Goal: Task Accomplishment & Management: Manage account settings

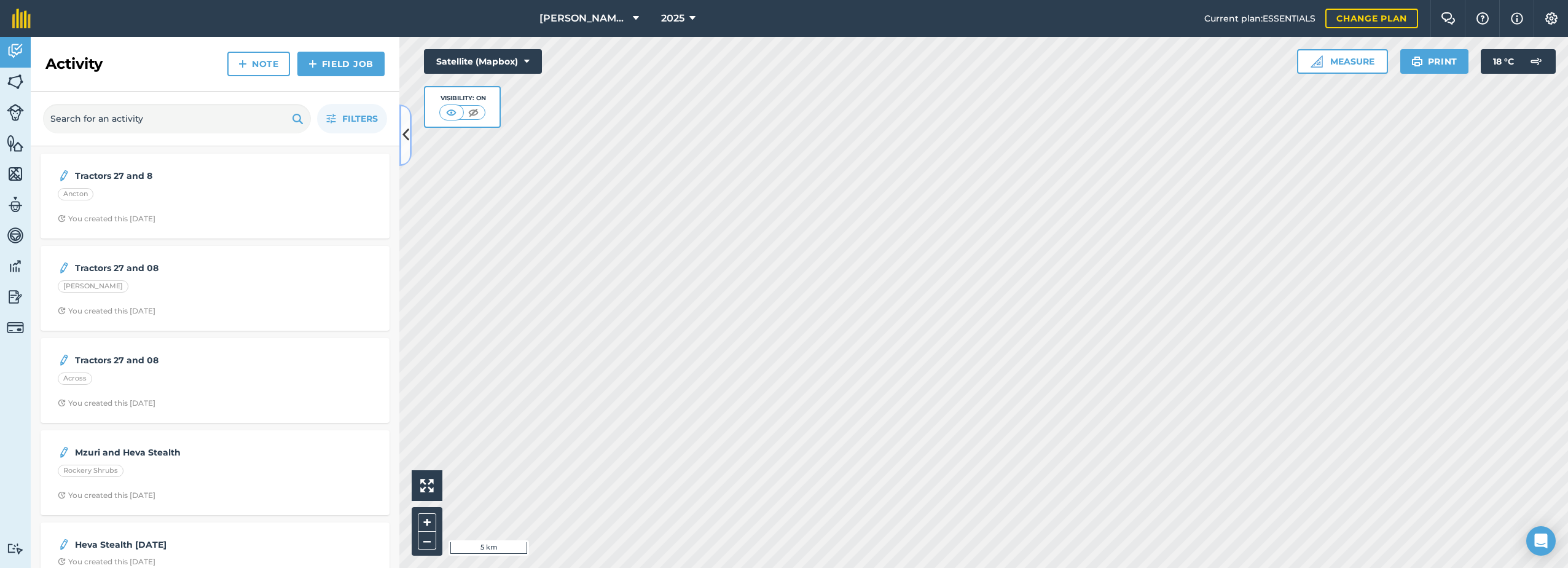
click at [408, 130] on icon at bounding box center [406, 134] width 7 height 21
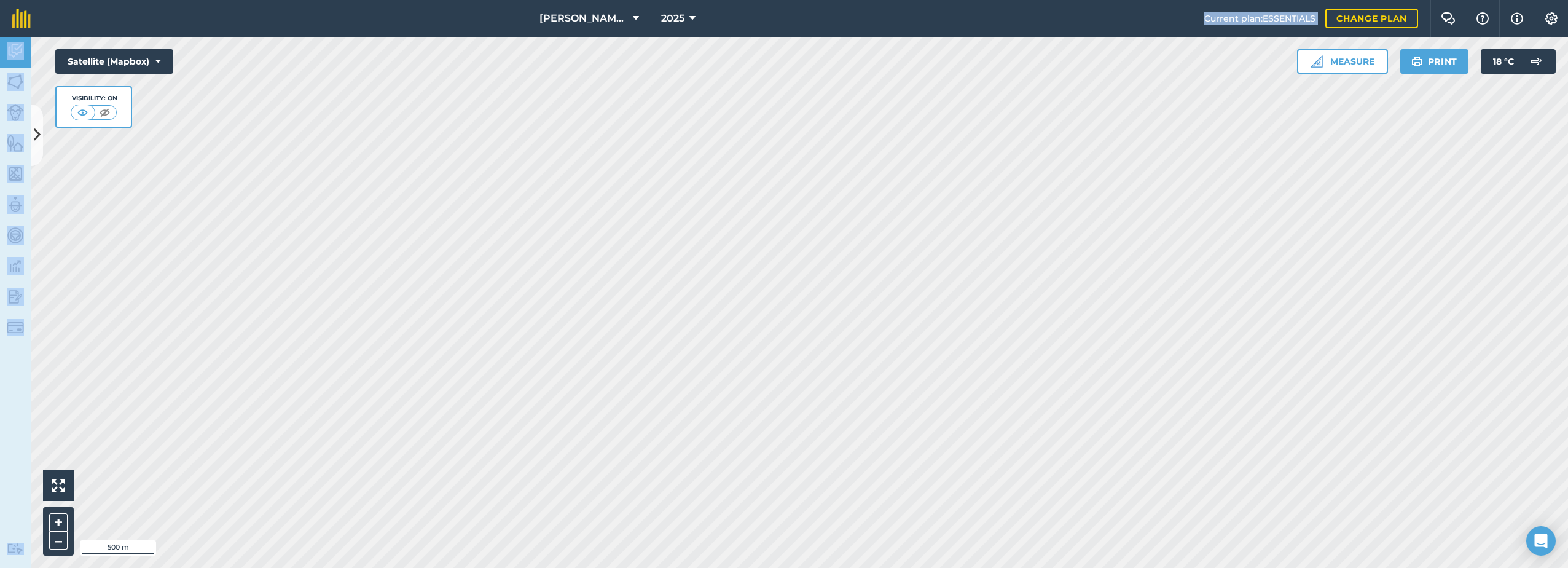
click at [904, 76] on div "[PERSON_NAME] Farm Life 2025 Current plan : ESSENTIALS Change plan Farm Chat He…" at bounding box center [784, 284] width 1568 height 568
click at [14, 395] on div "Activity Fields Livestock Features Maps Team Vehicles Data Reporting Billing Tu…" at bounding box center [15, 302] width 30 height 531
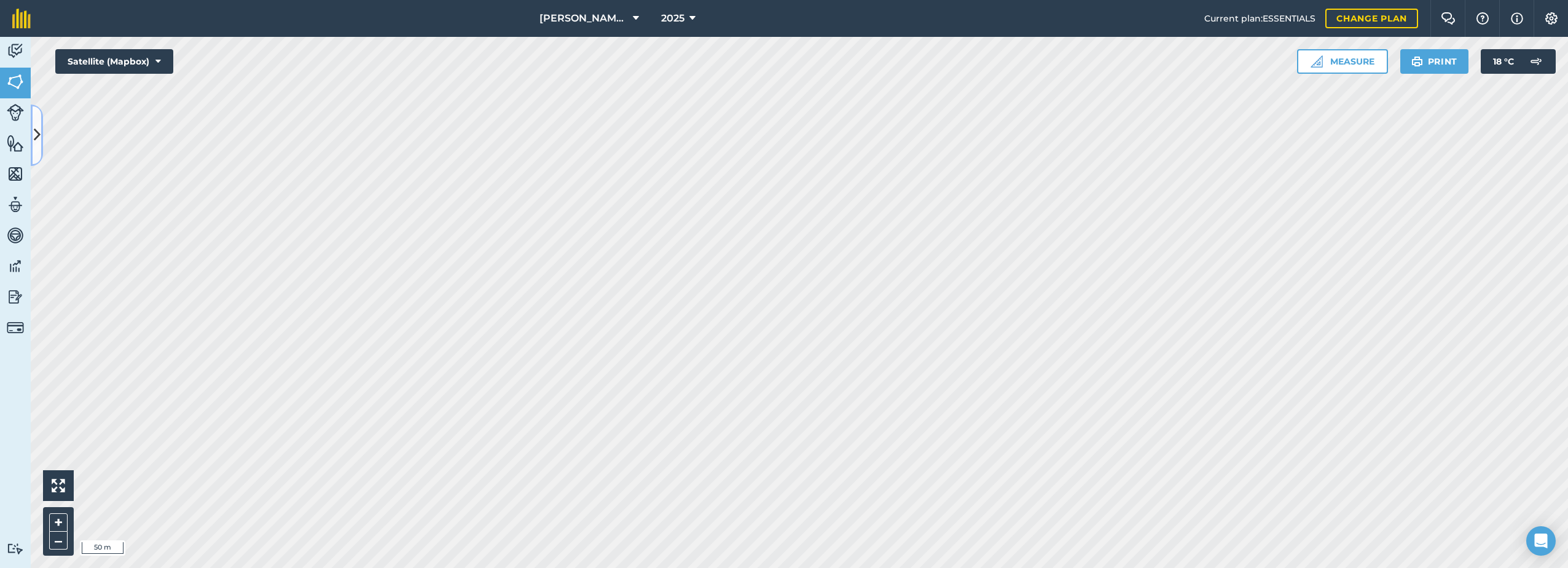
click at [39, 131] on icon at bounding box center [37, 134] width 7 height 21
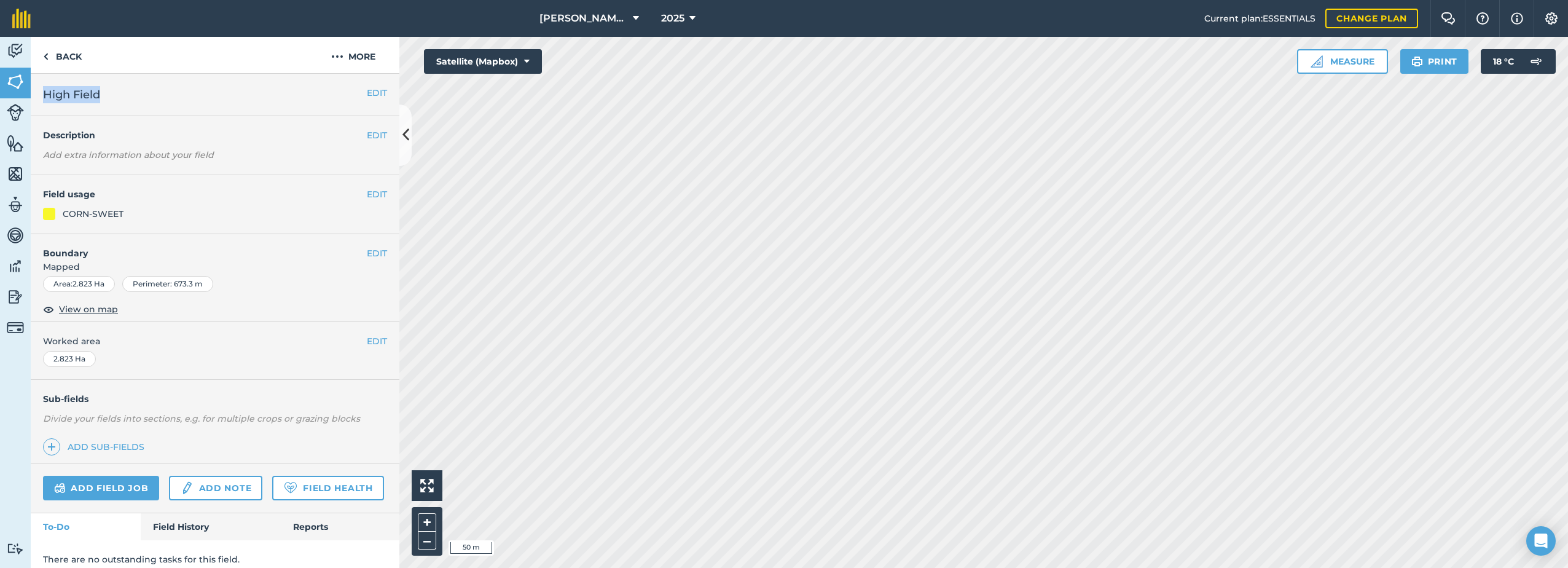
drag, startPoint x: 115, startPoint y: 101, endPoint x: 36, endPoint y: 102, distance: 79.0
click at [36, 102] on div "EDIT High Field" at bounding box center [215, 95] width 369 height 43
drag, startPoint x: 36, startPoint y: 102, endPoint x: 96, endPoint y: 98, distance: 60.1
copy span "High Field"
click at [329, 62] on button "More" at bounding box center [353, 55] width 92 height 36
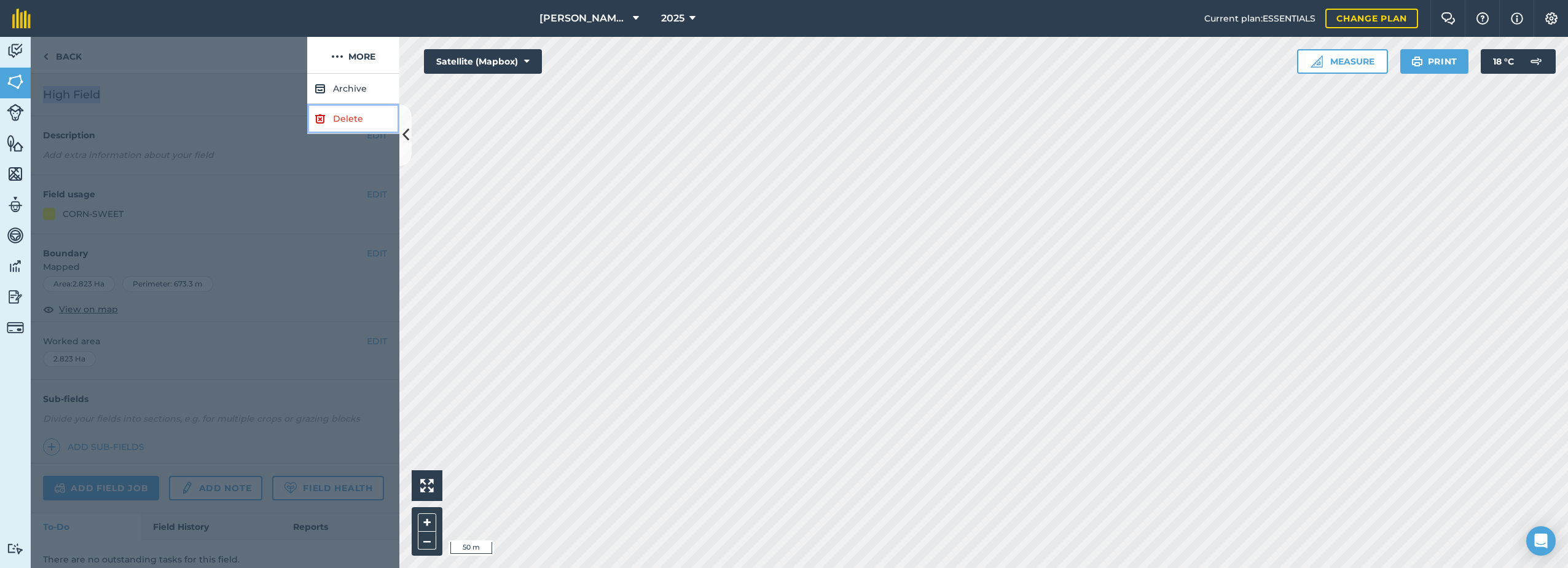
click at [325, 122] on img at bounding box center [320, 119] width 11 height 15
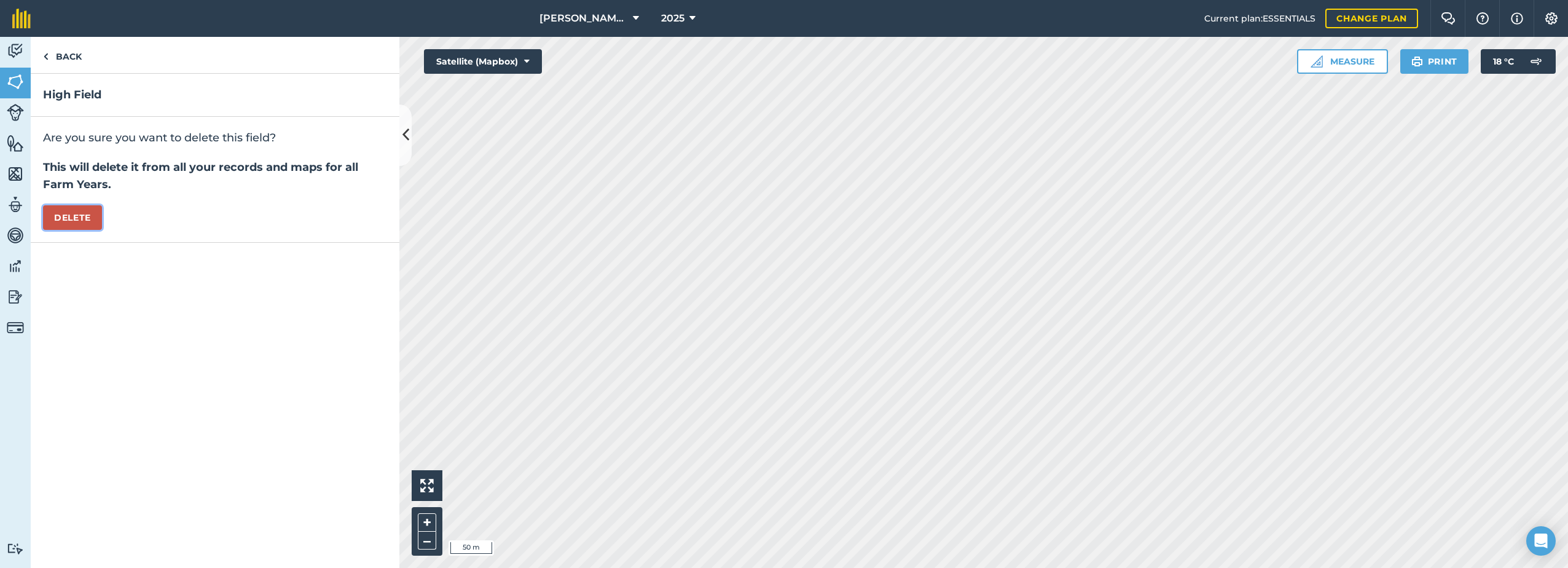
drag, startPoint x: 82, startPoint y: 215, endPoint x: 82, endPoint y: 221, distance: 6.0
click at [82, 220] on button "Delete" at bounding box center [72, 217] width 59 height 25
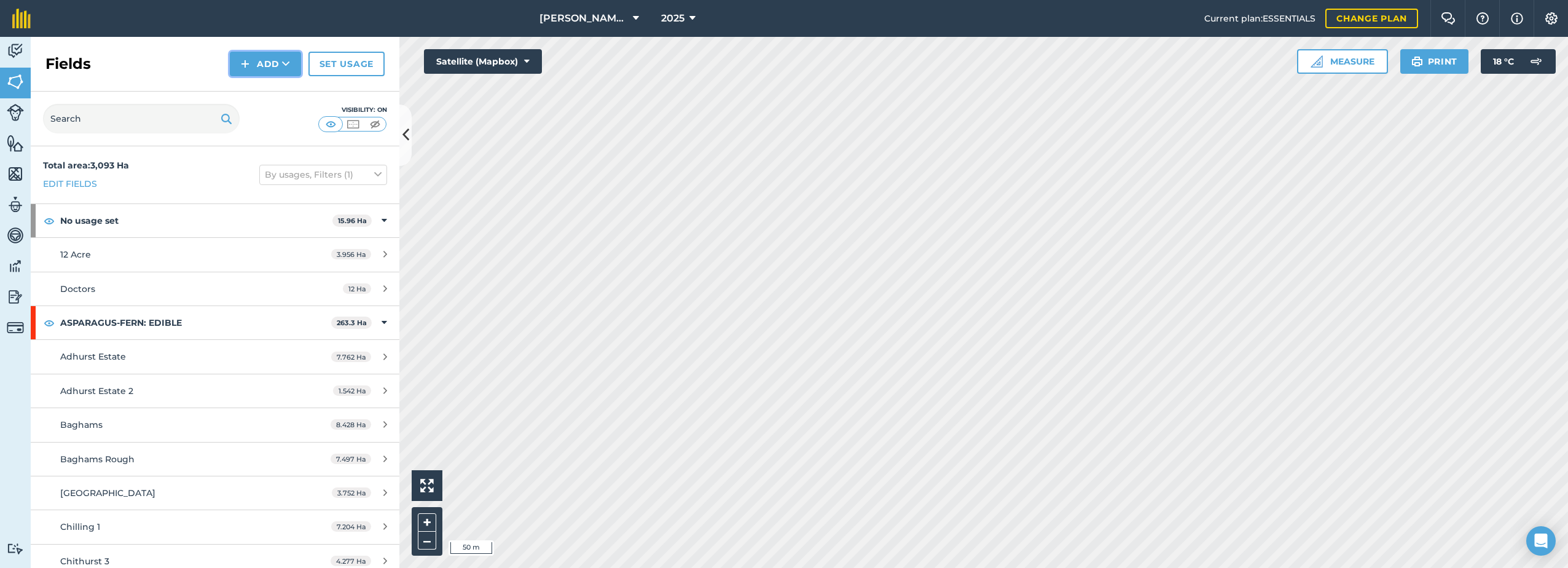
click at [273, 67] on button "Add" at bounding box center [265, 64] width 71 height 25
click at [254, 95] on link "Draw" at bounding box center [266, 91] width 67 height 27
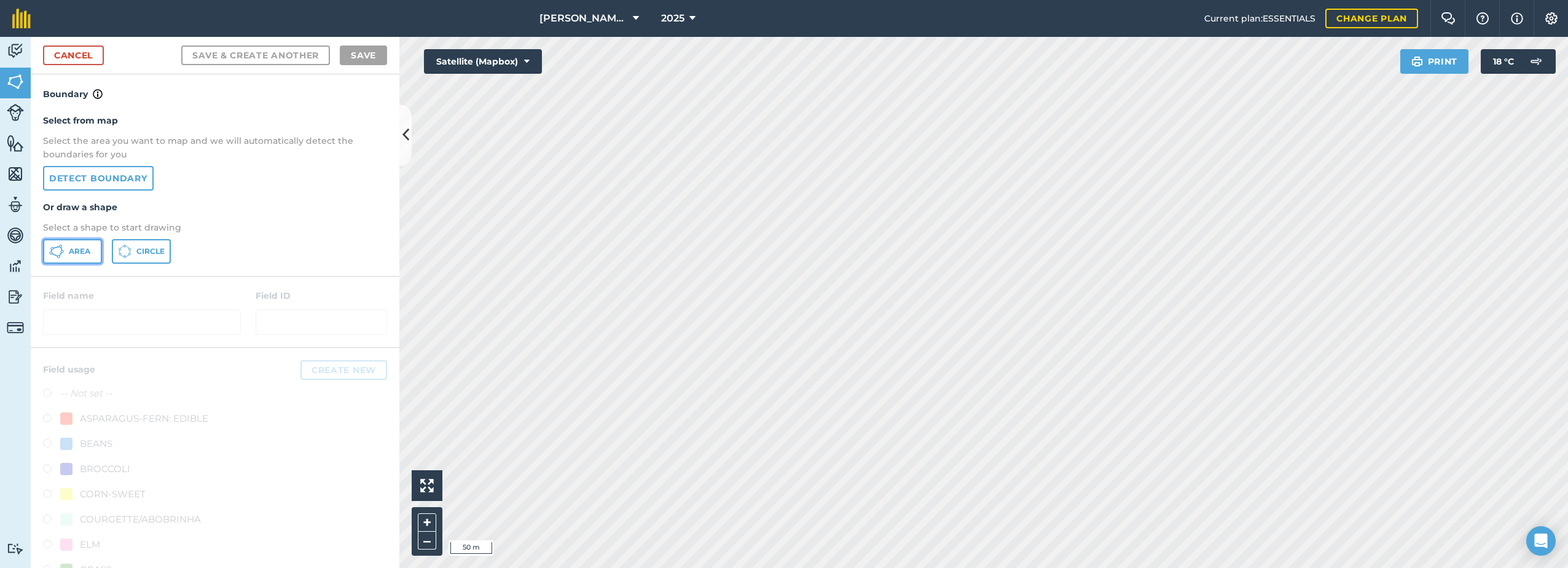
click at [70, 254] on span "Area" at bounding box center [80, 252] width 21 height 10
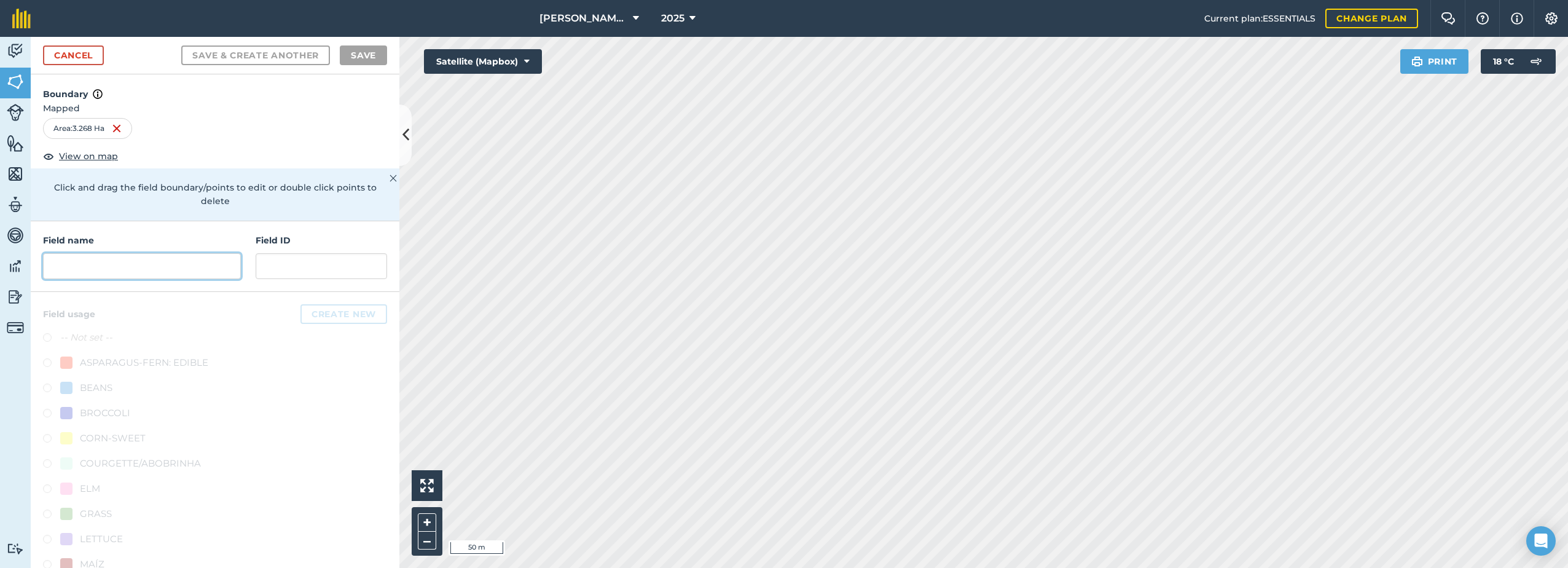
click at [136, 264] on input "text" at bounding box center [141, 266] width 198 height 25
paste input "High Field"
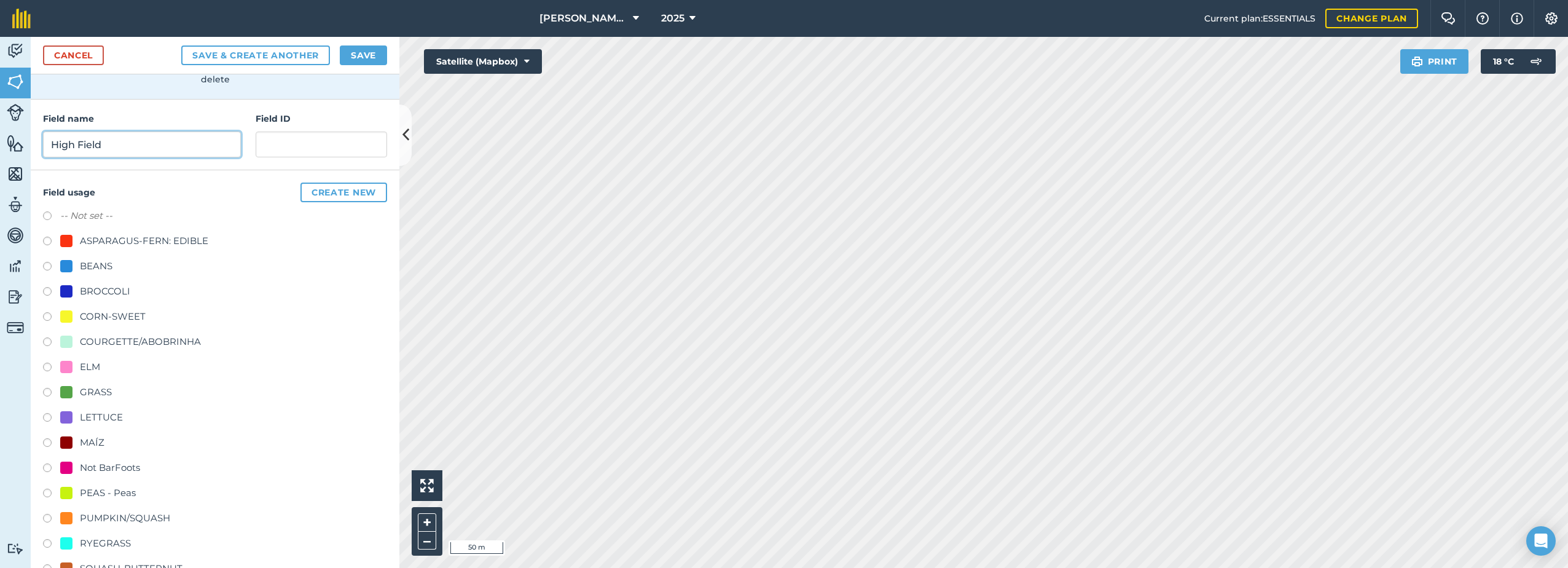
scroll to position [123, 0]
type input "High Field"
click at [101, 311] on div "CORN-SWEET" at bounding box center [112, 316] width 66 height 15
radio input "true"
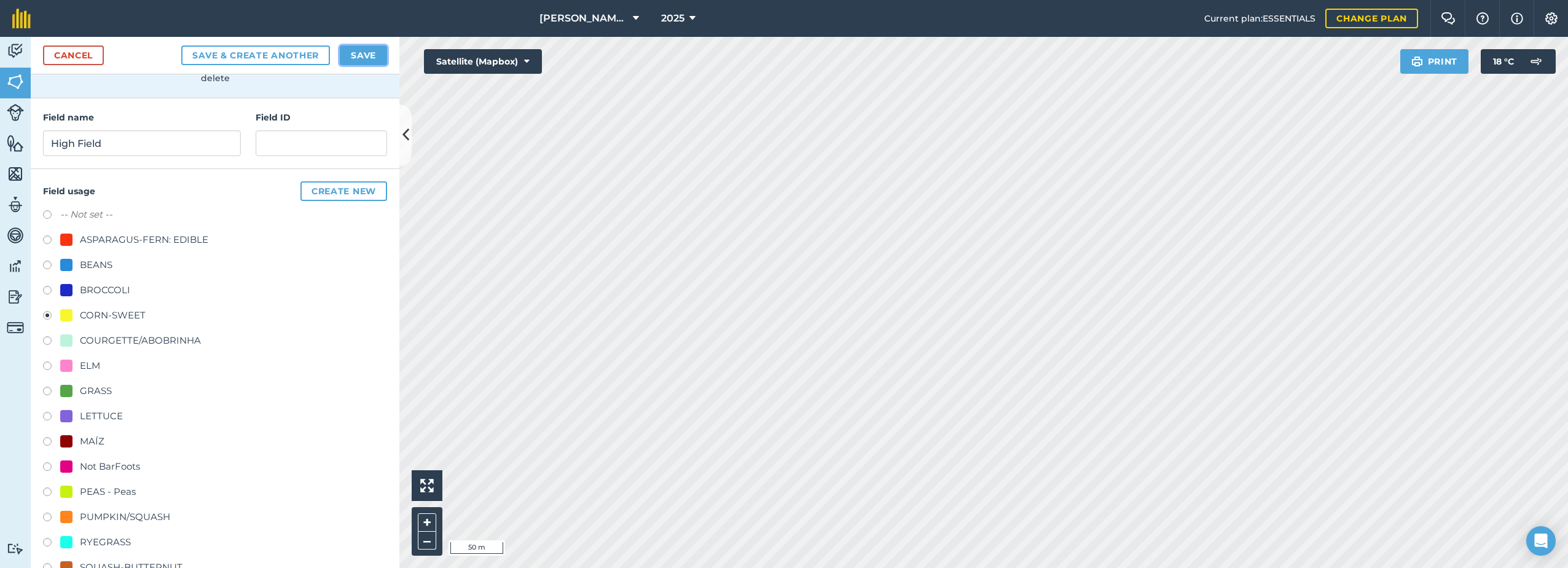
click at [362, 55] on button "Save" at bounding box center [364, 55] width 48 height 20
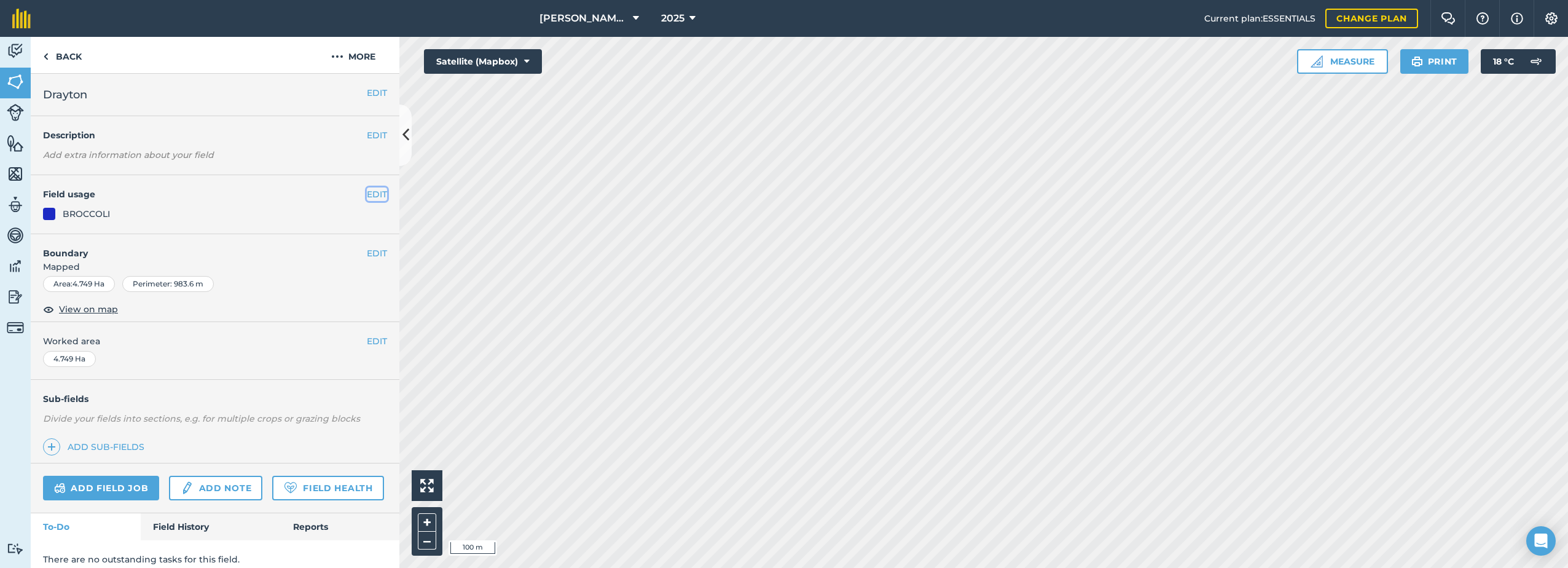
click at [367, 193] on button "EDIT" at bounding box center [377, 194] width 20 height 13
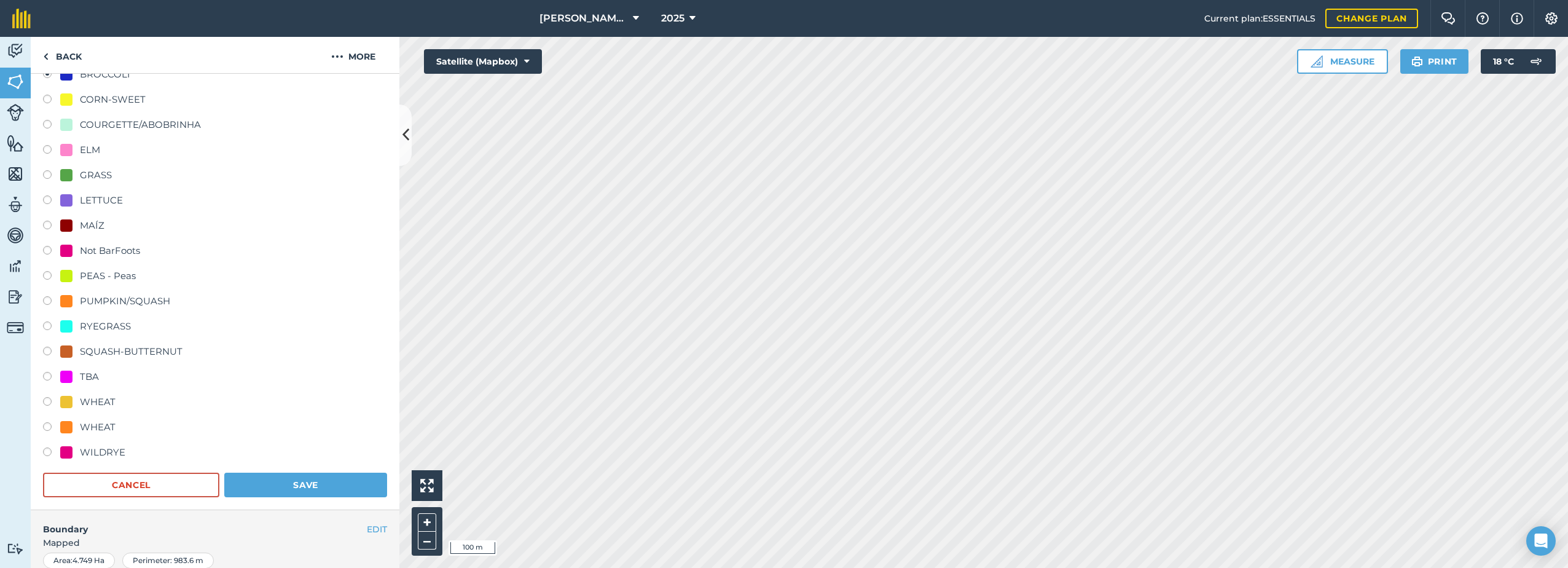
scroll to position [430, 0]
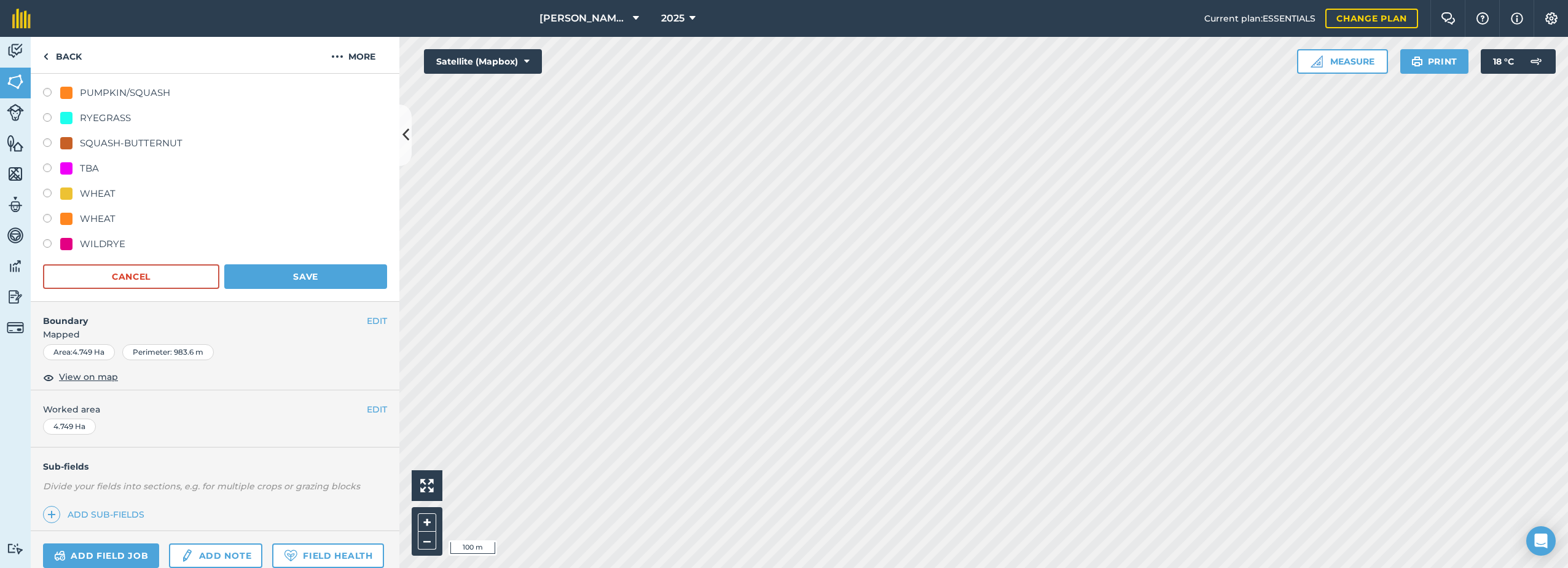
click at [84, 170] on div "TBA" at bounding box center [89, 168] width 19 height 15
radio input "true"
radio input "false"
click at [277, 279] on button "Save" at bounding box center [306, 276] width 163 height 25
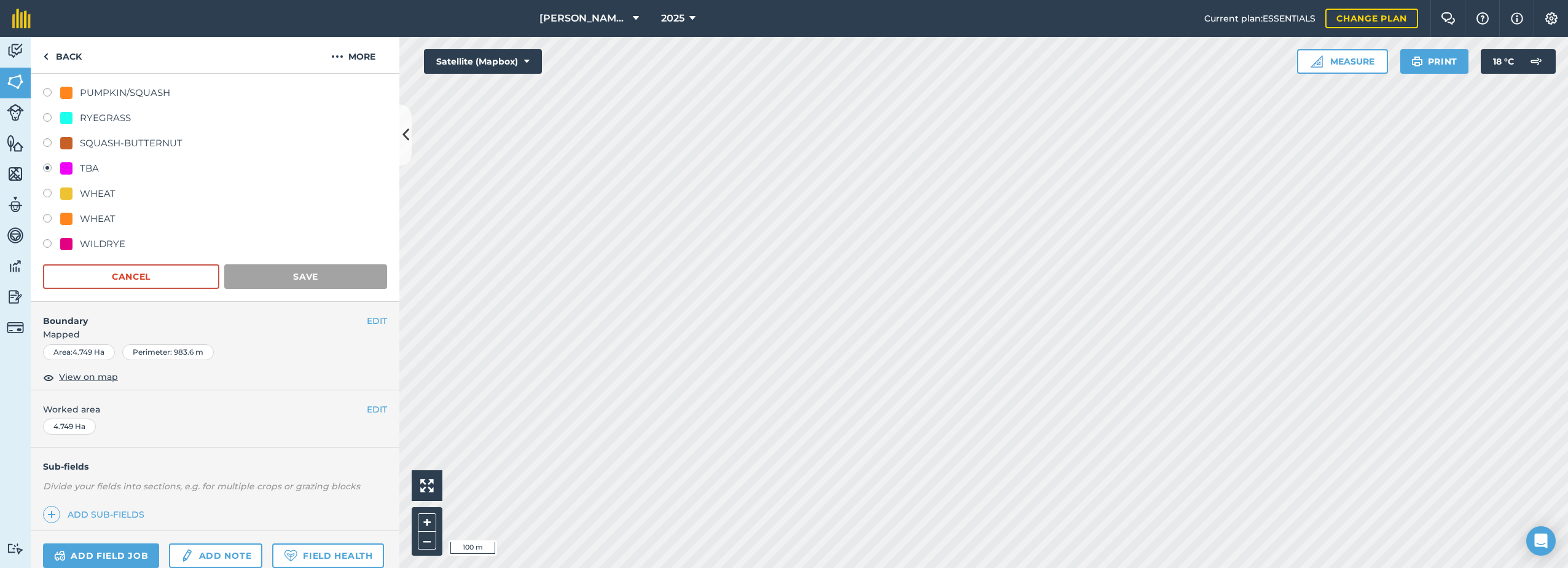
scroll to position [45, 0]
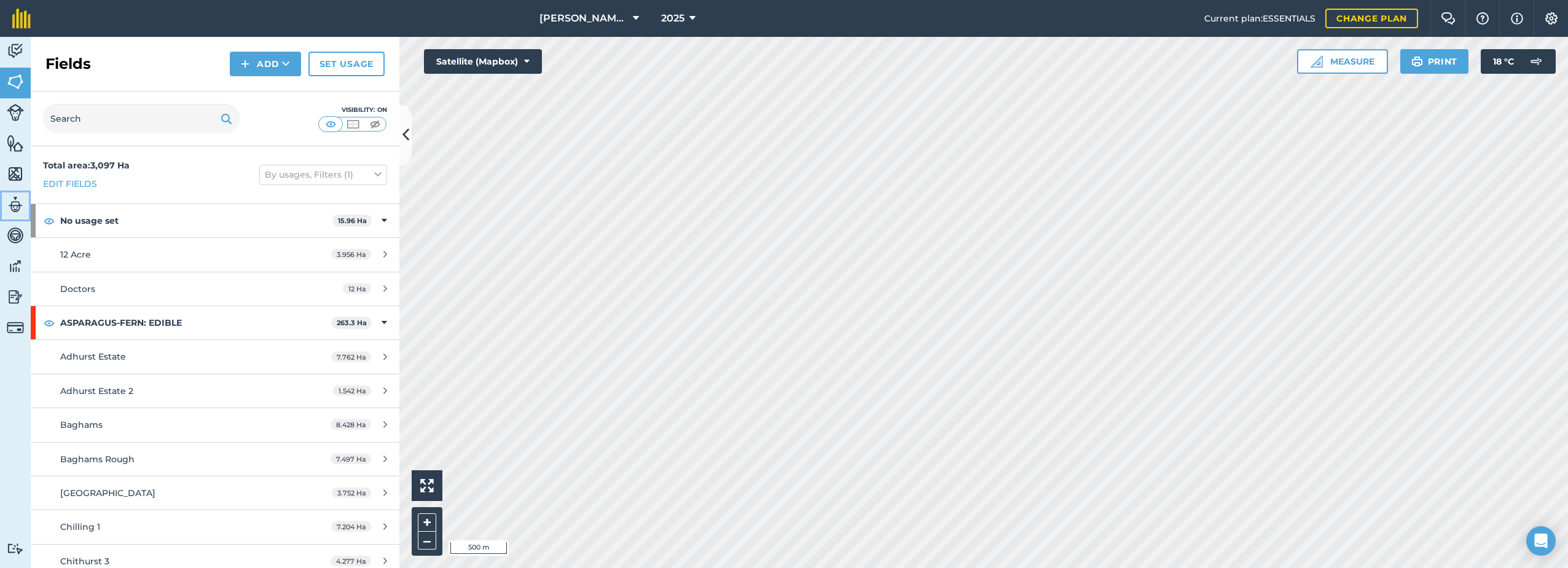
click at [15, 205] on img at bounding box center [15, 204] width 17 height 18
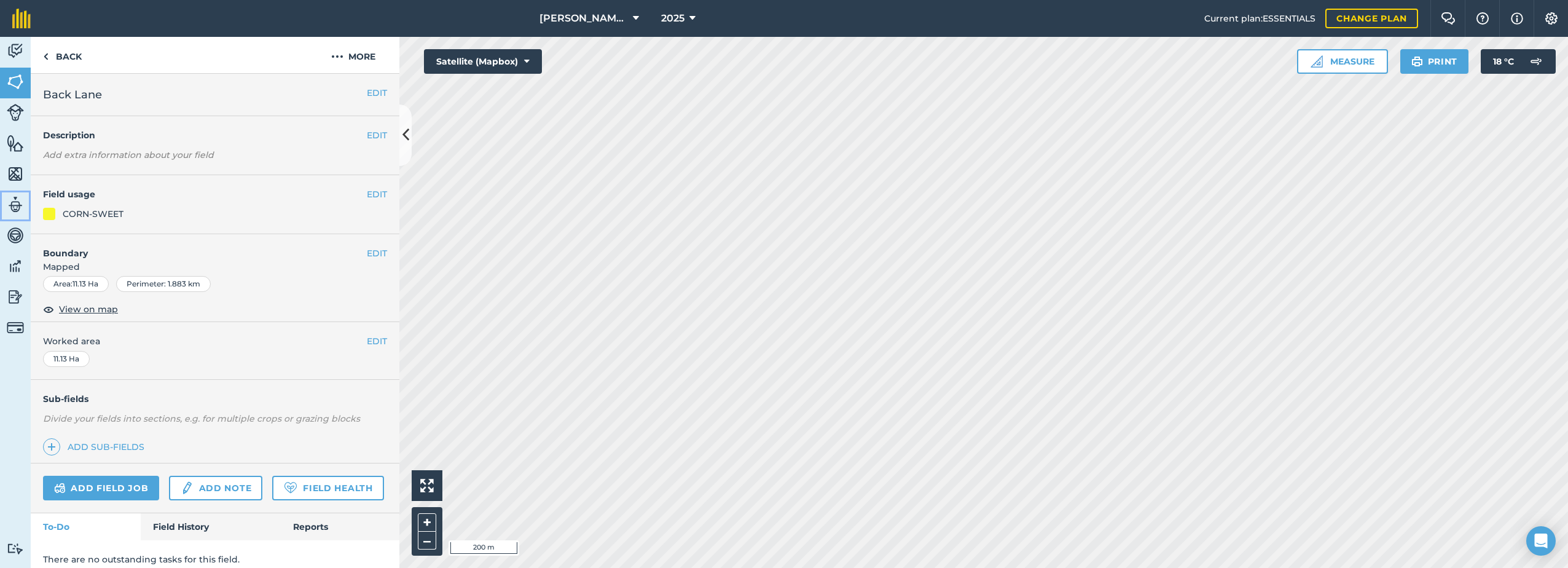
click at [16, 204] on img at bounding box center [15, 204] width 17 height 18
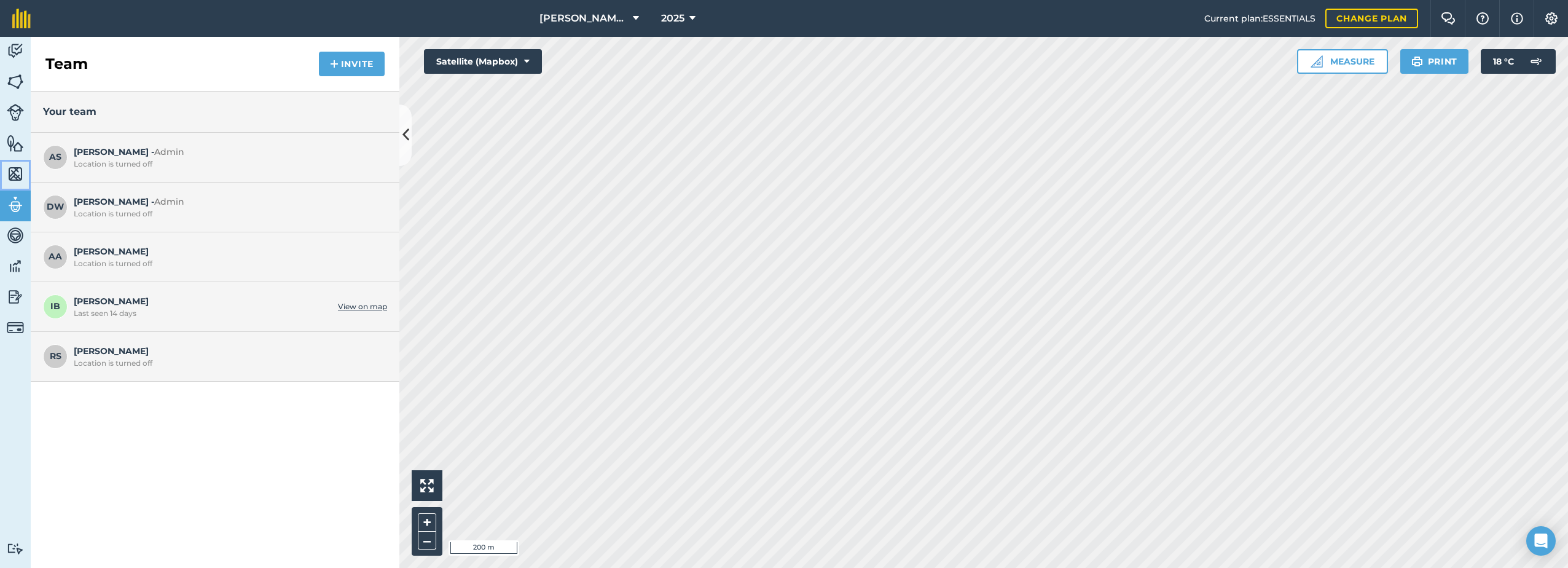
click at [11, 173] on img at bounding box center [15, 174] width 17 height 18
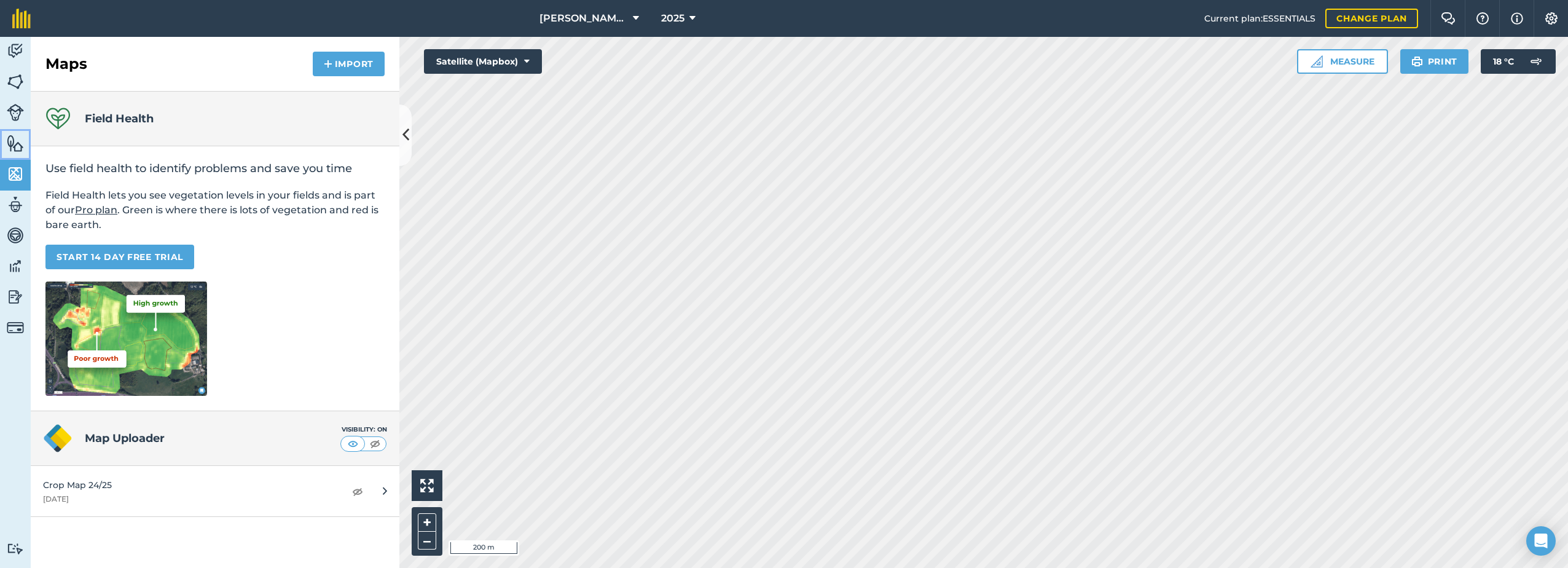
click at [15, 141] on img at bounding box center [15, 143] width 17 height 18
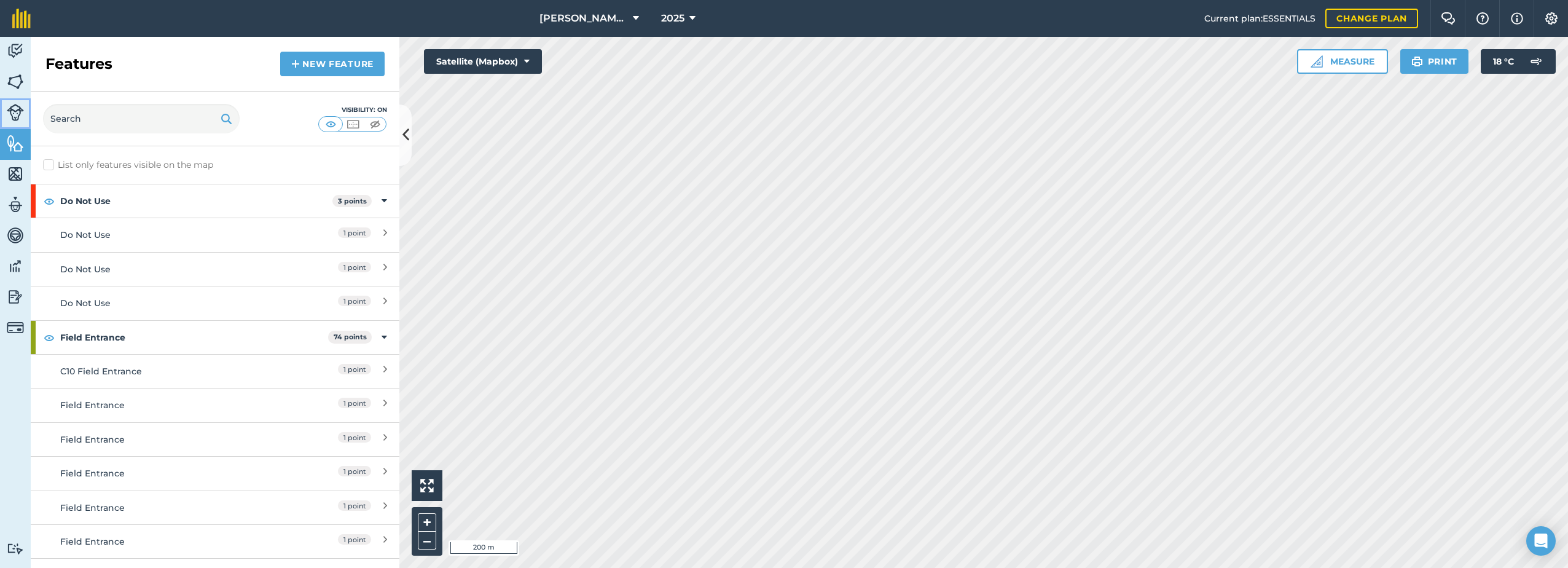
click at [10, 112] on img at bounding box center [15, 112] width 17 height 17
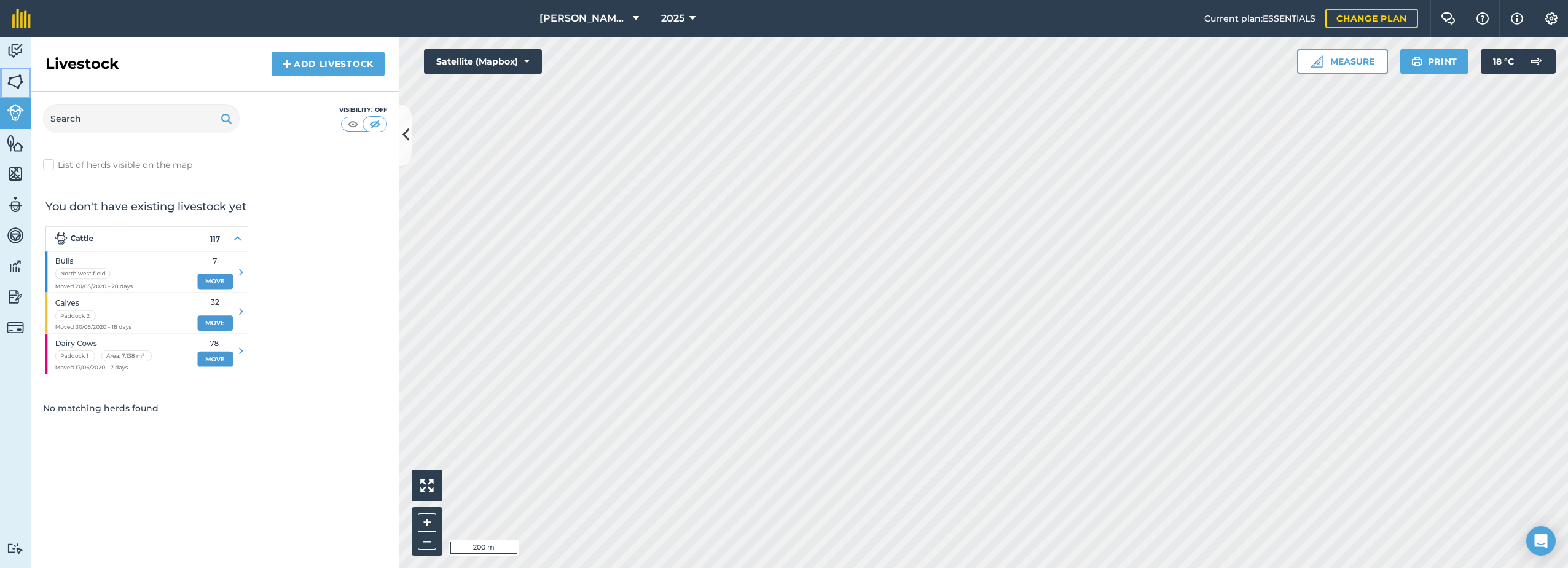
click at [13, 82] on img at bounding box center [15, 81] width 17 height 18
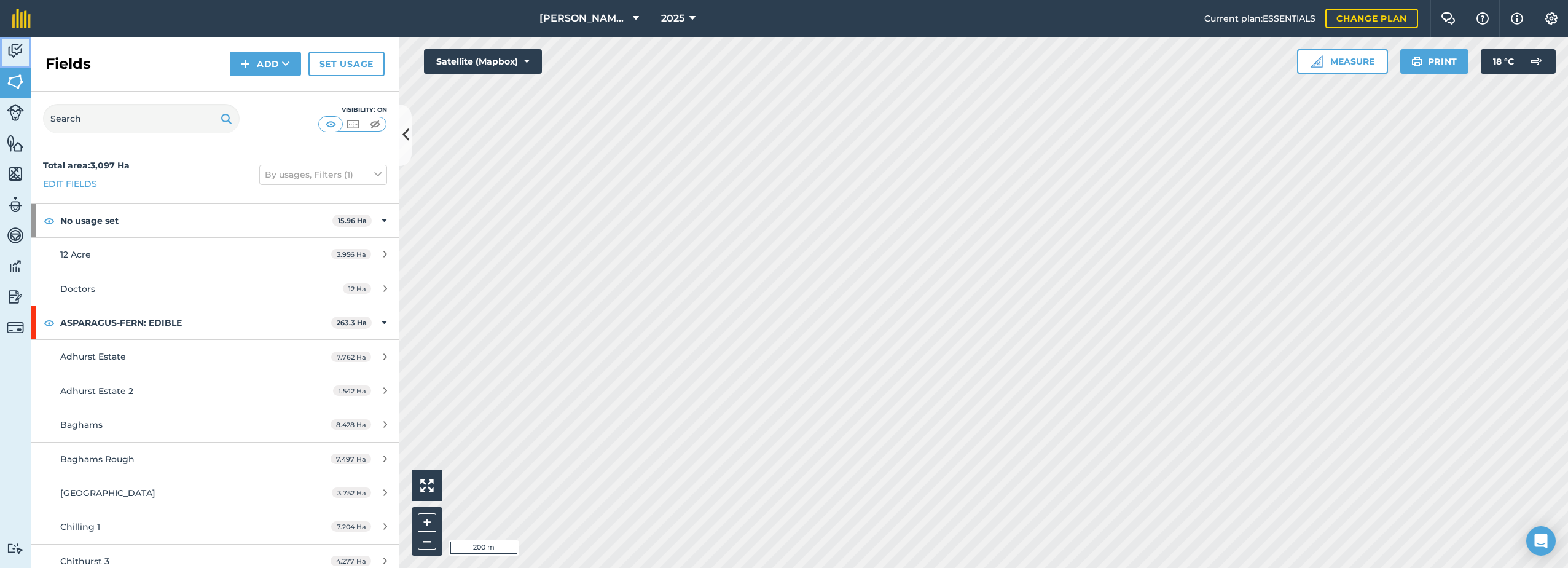
click at [23, 43] on img at bounding box center [15, 51] width 17 height 18
